Goal: Download file/media

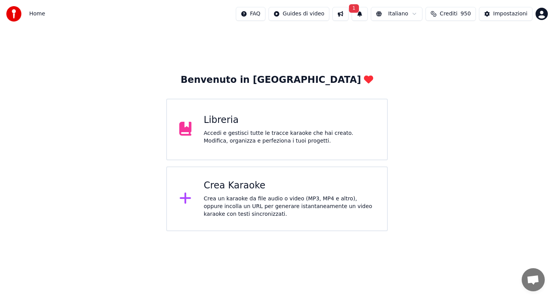
click at [262, 130] on div "Accedi e gestisci tutte le tracce karaoke che hai creato. Modifica, organizza e…" at bounding box center [289, 136] width 171 height 15
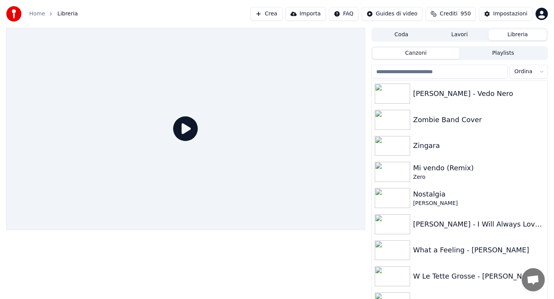
click at [431, 73] on input "search" at bounding box center [439, 72] width 137 height 14
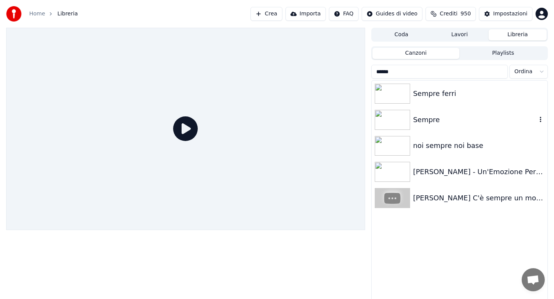
type input "******"
click at [427, 125] on div "Sempre" at bounding box center [460, 120] width 176 height 26
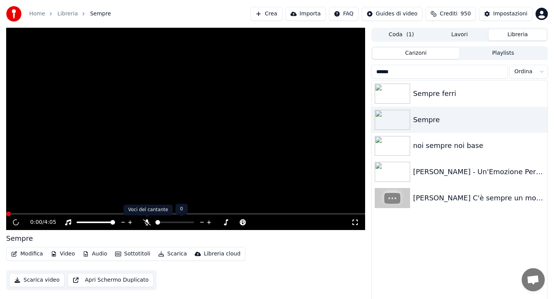
click at [149, 220] on icon at bounding box center [147, 222] width 8 height 6
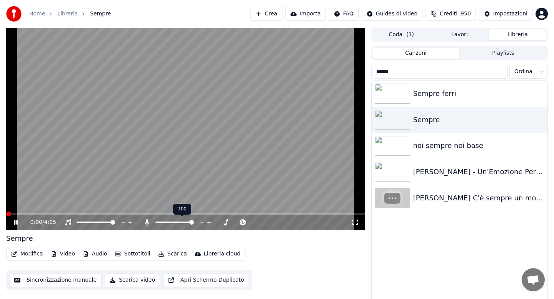
click at [225, 222] on div at bounding box center [226, 222] width 8 height 6
click at [227, 221] on icon at bounding box center [225, 222] width 7 height 8
click at [226, 221] on icon at bounding box center [226, 222] width 4 height 4
click at [199, 222] on span at bounding box center [200, 222] width 5 height 5
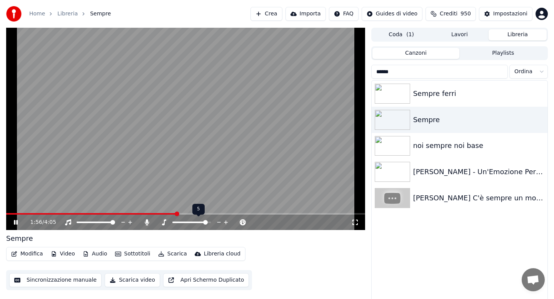
click at [207, 224] on span at bounding box center [205, 222] width 5 height 5
click at [176, 220] on span at bounding box center [177, 222] width 5 height 5
click at [210, 224] on span at bounding box center [208, 222] width 5 height 5
click at [14, 213] on span at bounding box center [169, 214] width 327 height 2
click at [169, 254] on button "Scarica" at bounding box center [172, 253] width 35 height 11
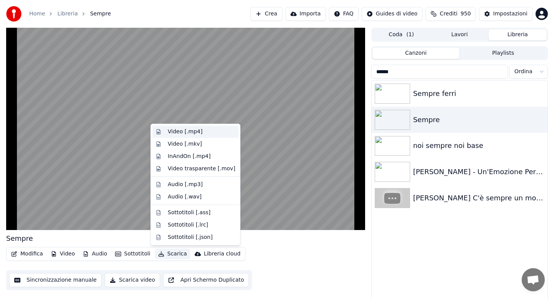
click at [177, 131] on div "Video [.mp4]" at bounding box center [185, 132] width 35 height 8
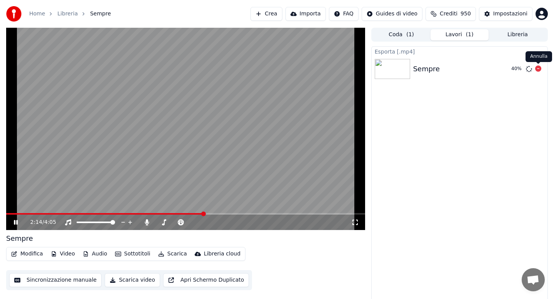
click at [535, 70] on icon at bounding box center [538, 68] width 6 height 6
click at [166, 221] on icon at bounding box center [164, 222] width 8 height 6
click at [202, 222] on span at bounding box center [200, 222] width 5 height 5
click at [203, 222] on span at bounding box center [202, 222] width 5 height 5
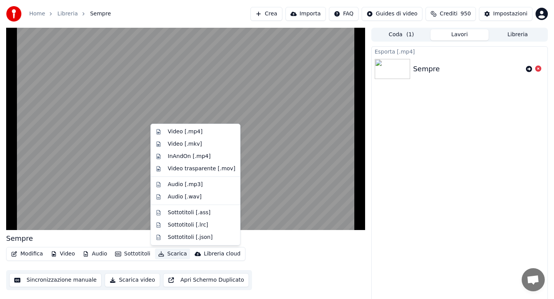
click at [173, 254] on button "Scarica" at bounding box center [172, 253] width 35 height 11
click at [182, 130] on div "Video [.mp4]" at bounding box center [185, 132] width 35 height 8
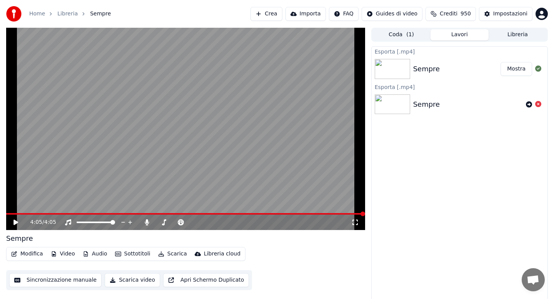
click at [515, 68] on button "Mostra" at bounding box center [516, 69] width 32 height 14
